Goal: Information Seeking & Learning: Learn about a topic

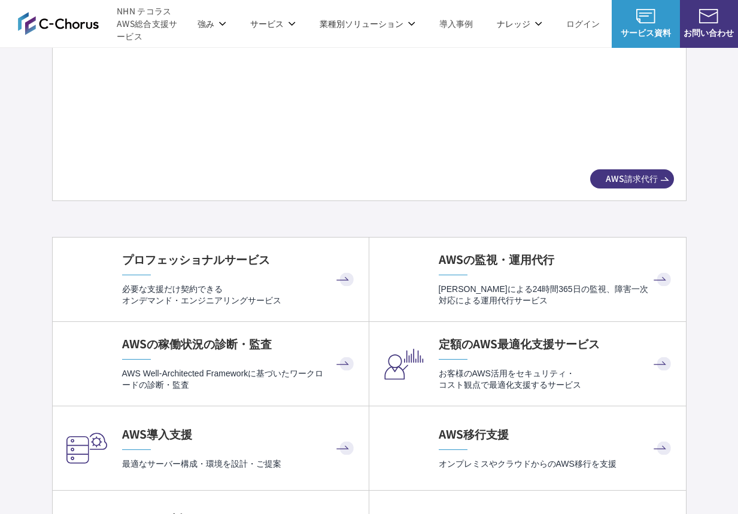
scroll to position [2273, 0]
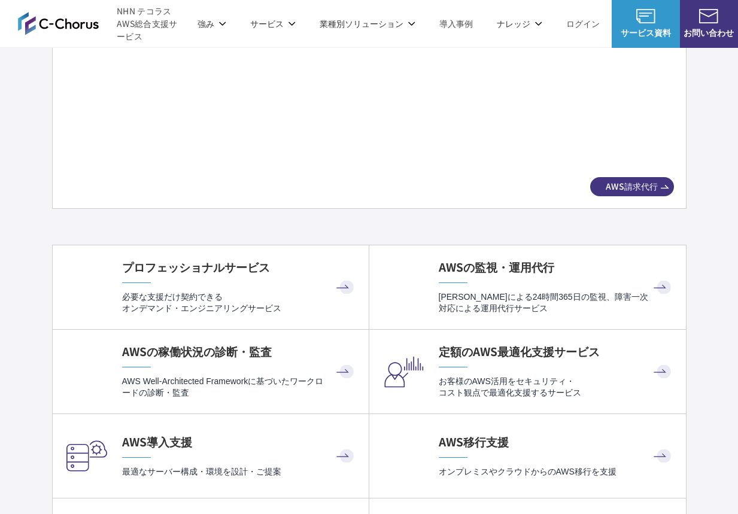
click at [361, 136] on img at bounding box center [369, 88] width 566 height 158
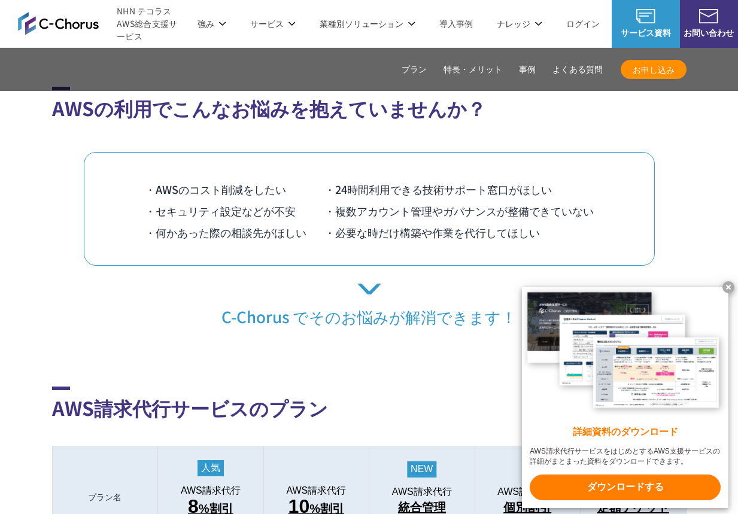
scroll to position [837, 0]
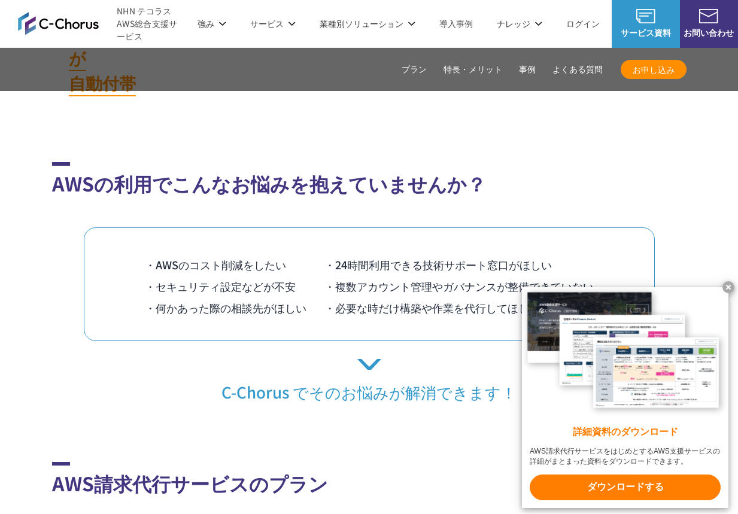
click at [379, 359] on p "C-Chorus でそのお悩みが解消できます！" at bounding box center [369, 380] width 634 height 43
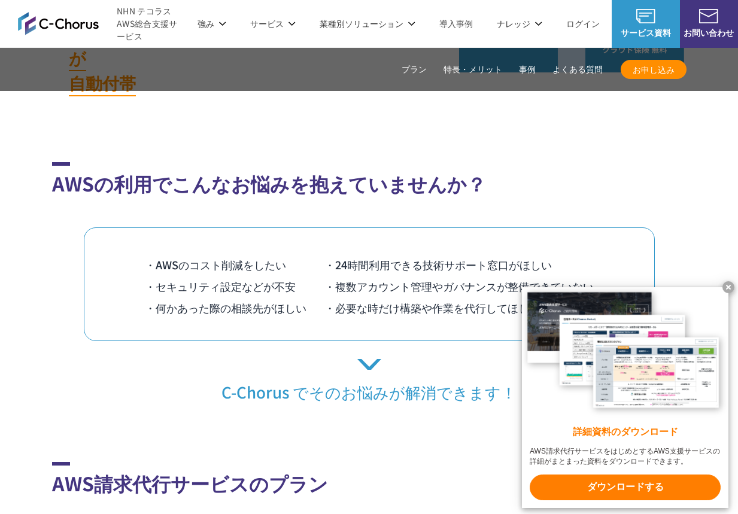
click at [370, 359] on p "C-Chorus でそのお悩みが解消できます！" at bounding box center [369, 380] width 634 height 43
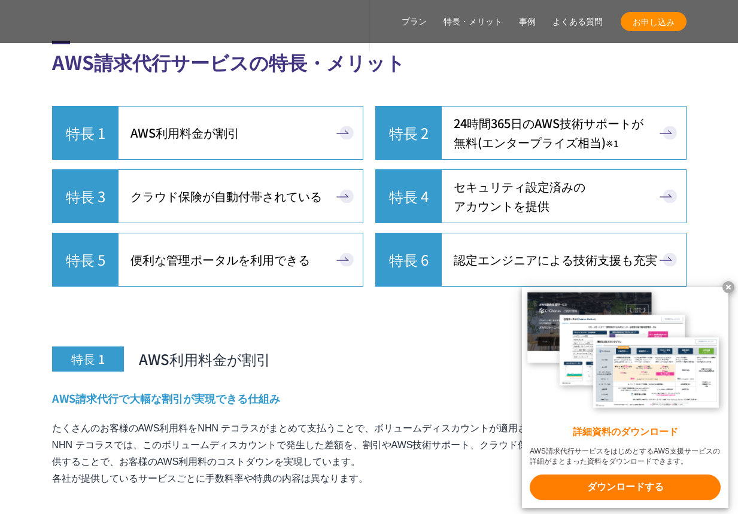
scroll to position [3170, 0]
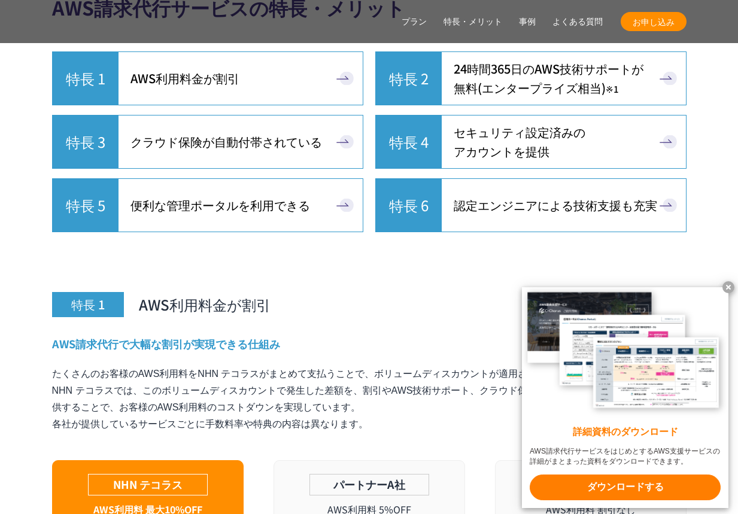
click at [622, 70] on span "24時間365日の AWS技術サポートが 無料 (エンタープライズ相当) ※1" at bounding box center [548, 78] width 190 height 38
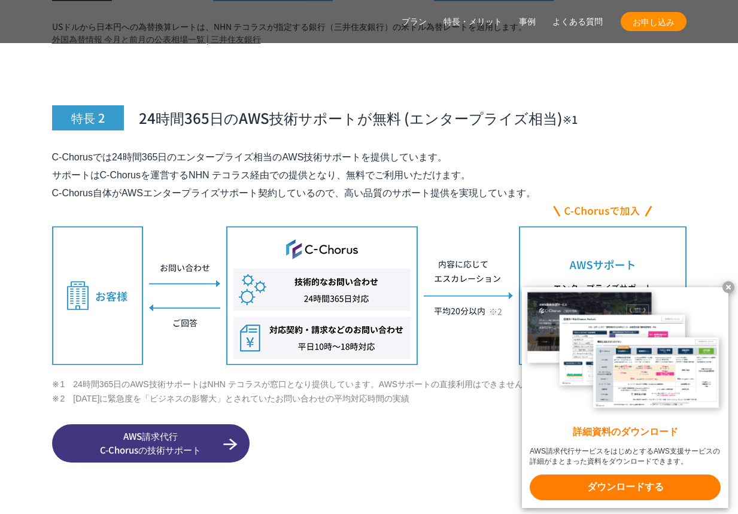
scroll to position [4177, 0]
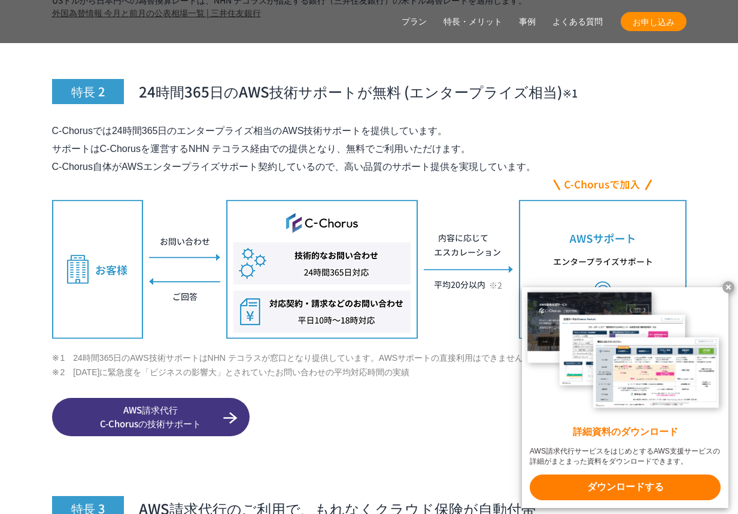
click at [727, 287] on x-t at bounding box center [728, 287] width 12 height 12
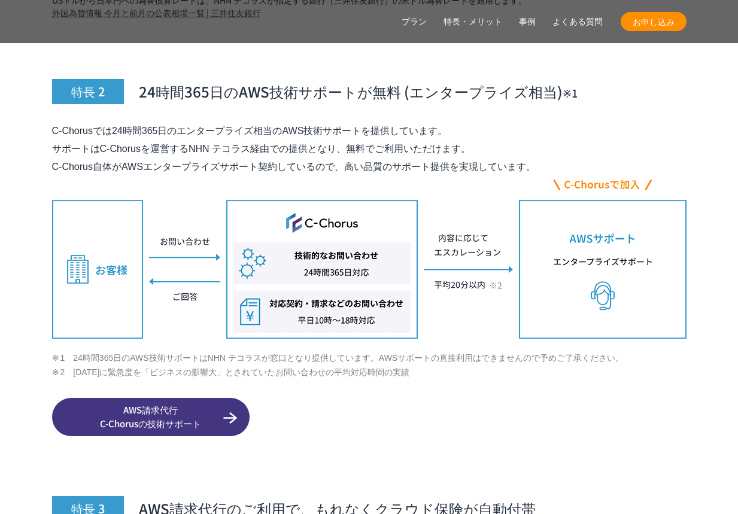
click at [181, 403] on span "AWS請求代行 C-Chorusの技術サポート" at bounding box center [150, 416] width 197 height 27
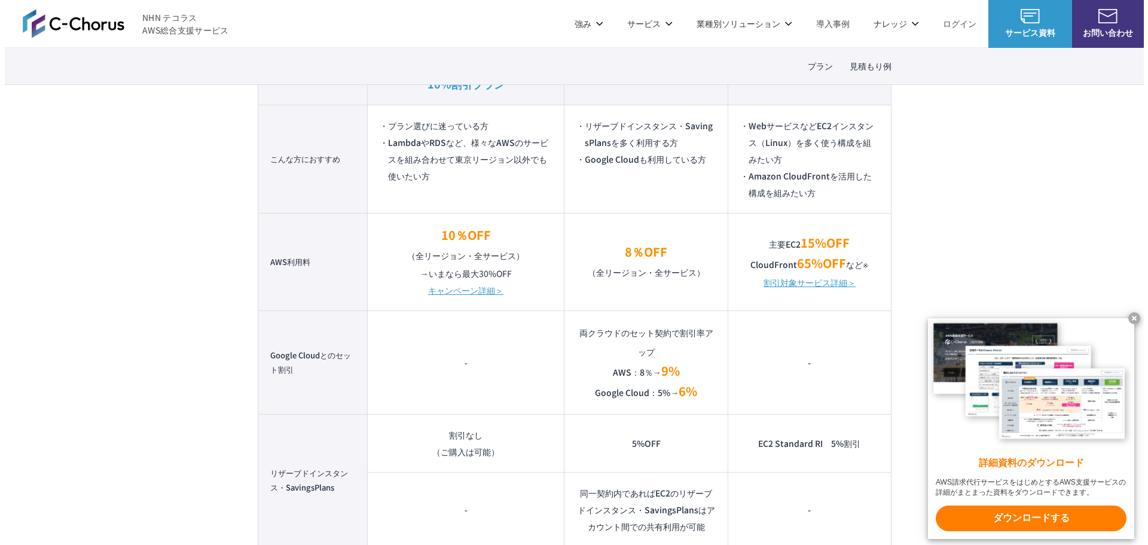
scroll to position [837, 0]
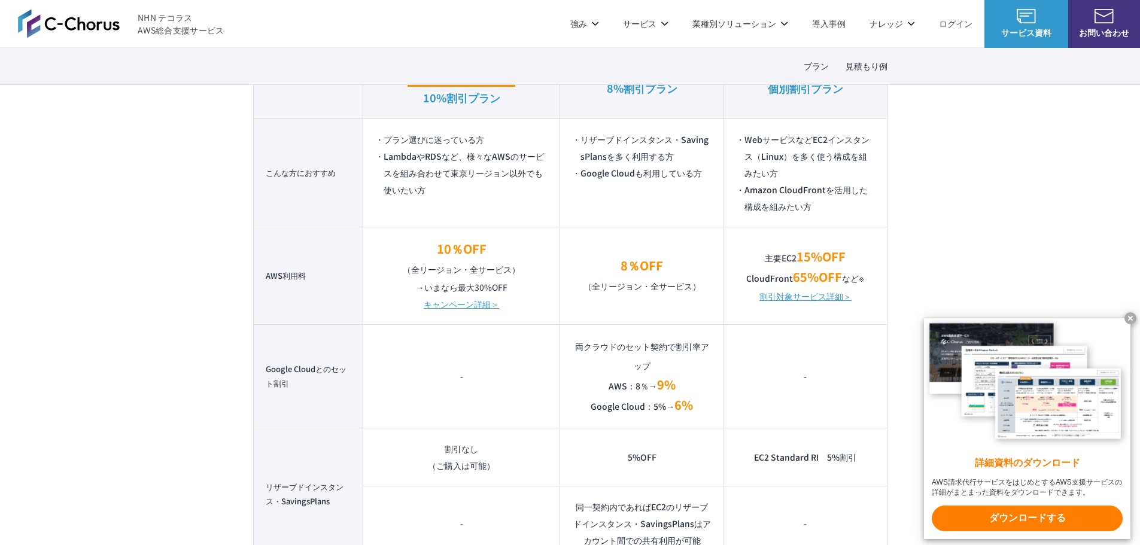
click at [822, 296] on link "割引対象サービス詳細＞" at bounding box center [805, 296] width 92 height 17
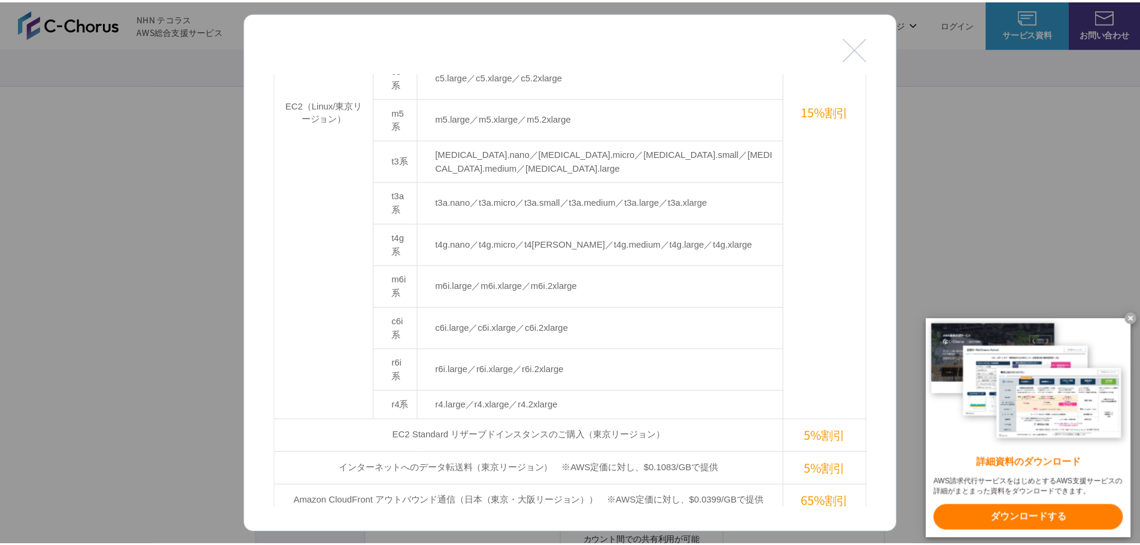
scroll to position [359, 0]
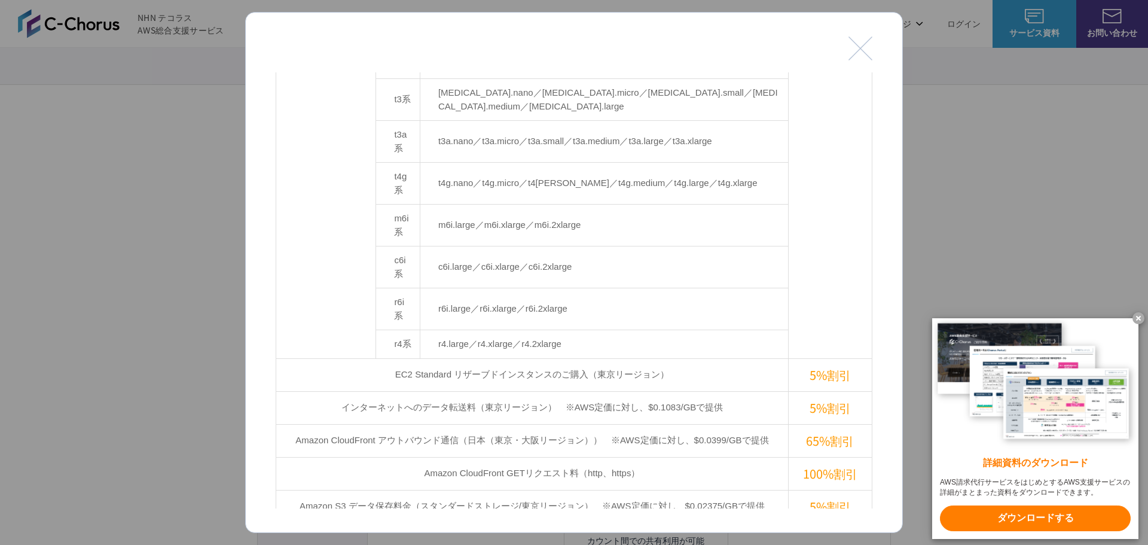
click at [868, 47] on button "閉じる" at bounding box center [861, 48] width 24 height 24
